Goal: Transaction & Acquisition: Purchase product/service

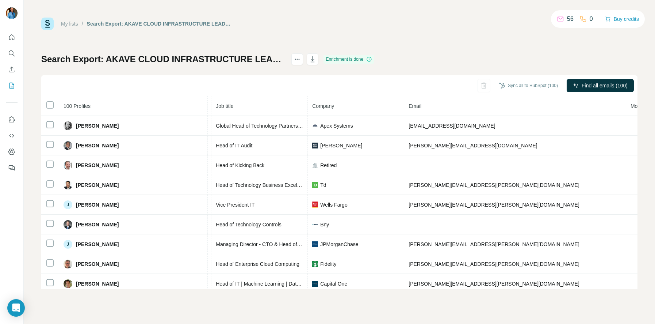
scroll to position [0, 95]
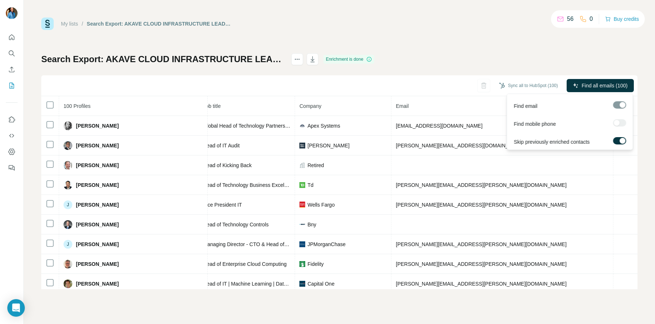
click at [622, 122] on div at bounding box center [619, 122] width 13 height 7
click at [620, 123] on div at bounding box center [619, 122] width 13 height 7
click at [590, 86] on span "Find all emails (100)" at bounding box center [605, 85] width 46 height 7
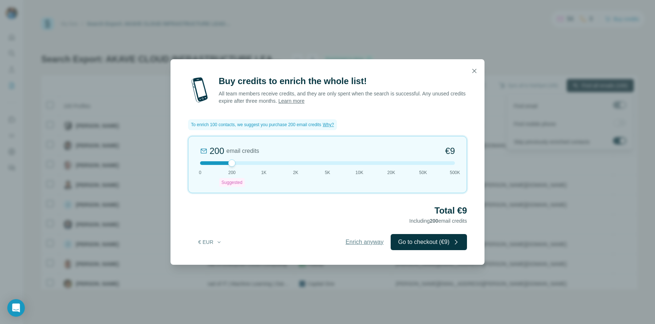
click at [350, 244] on span "Enrich anyway" at bounding box center [364, 241] width 38 height 9
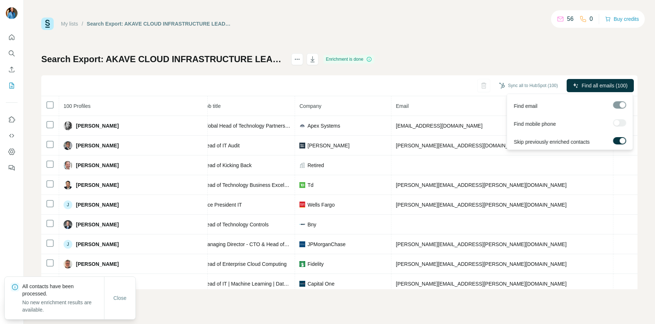
click at [623, 123] on div at bounding box center [619, 122] width 13 height 7
click at [601, 84] on span "Find all emails (100)" at bounding box center [605, 85] width 46 height 7
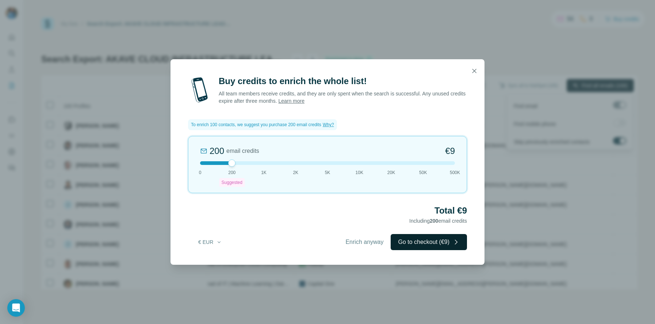
click at [415, 243] on button "Go to checkout (€9)" at bounding box center [429, 242] width 76 height 16
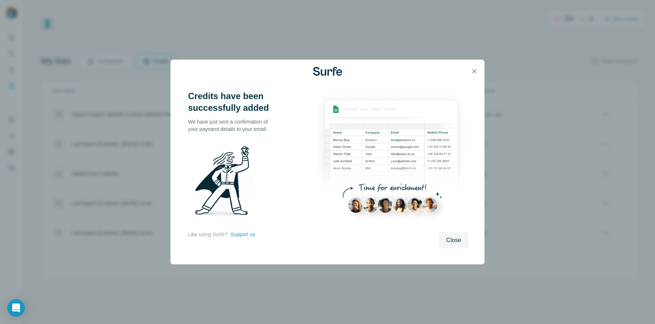
click at [456, 240] on span "Close" at bounding box center [453, 240] width 15 height 9
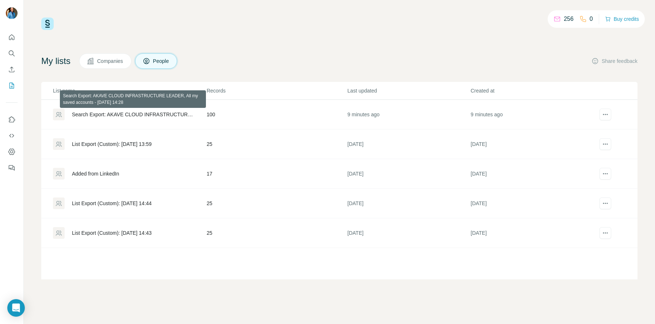
click at [130, 116] on div "Search Export: AKAVE CLOUD INFRASTRUCTURE LEADER, All my saved accounts - [DATE…" at bounding box center [133, 114] width 122 height 7
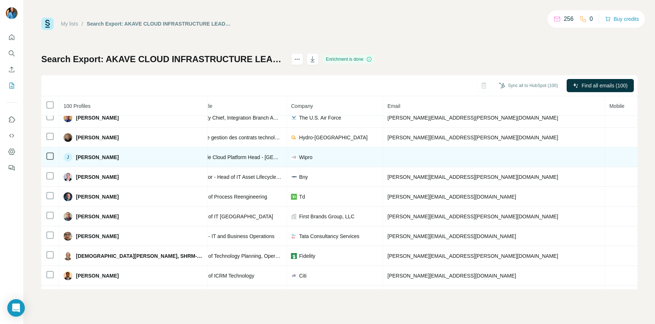
scroll to position [0, 104]
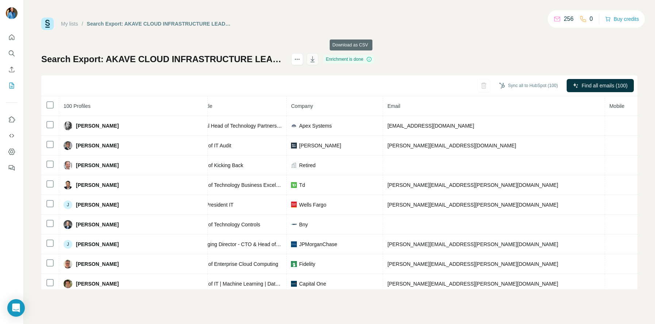
click at [316, 58] on icon "button" at bounding box center [312, 59] width 7 height 7
click at [12, 37] on icon "Quick start" at bounding box center [11, 37] width 7 height 7
